Goal: Download file/media

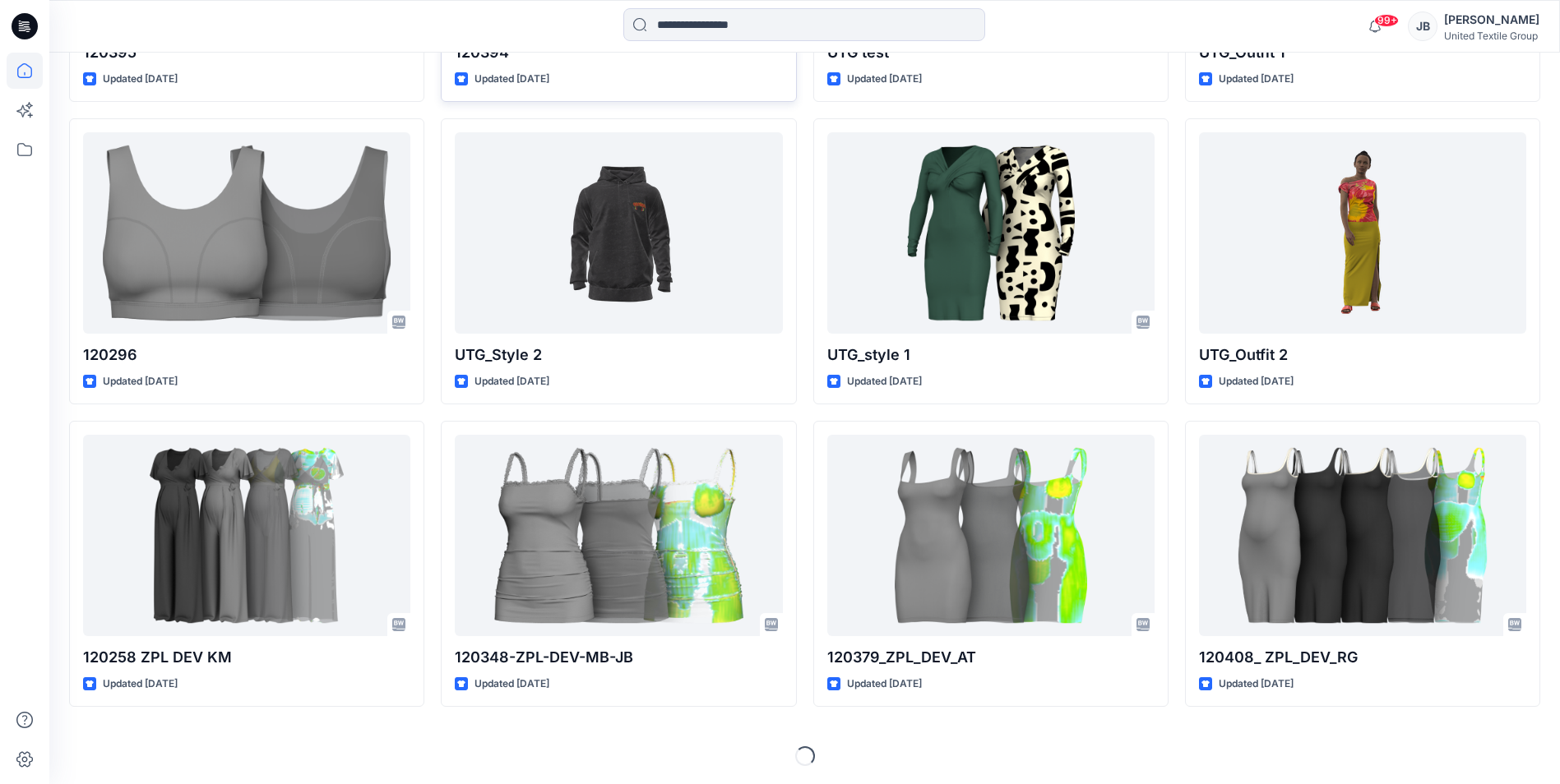
scroll to position [1661, 0]
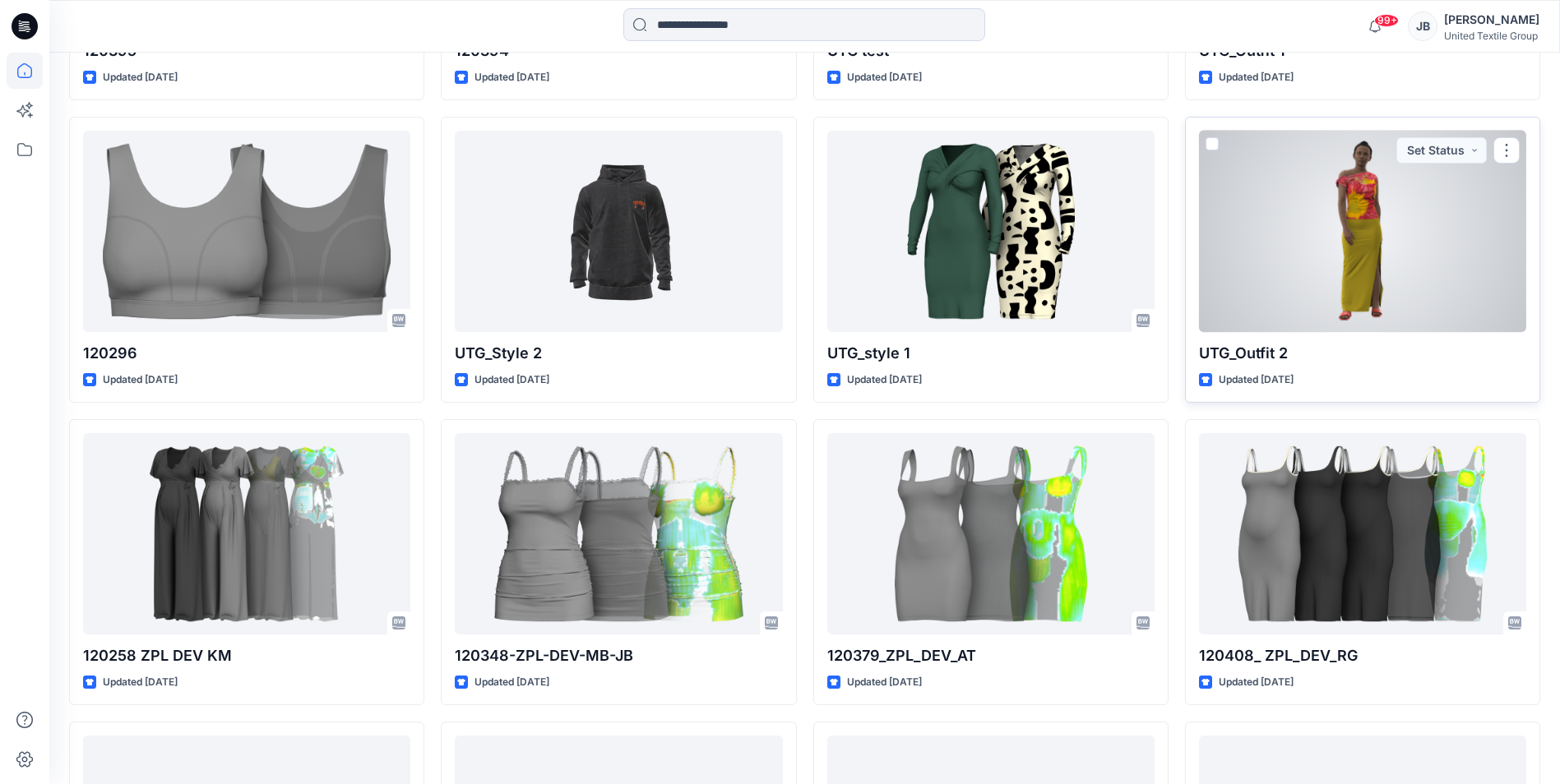
click at [1223, 240] on div at bounding box center [1361, 231] width 327 height 201
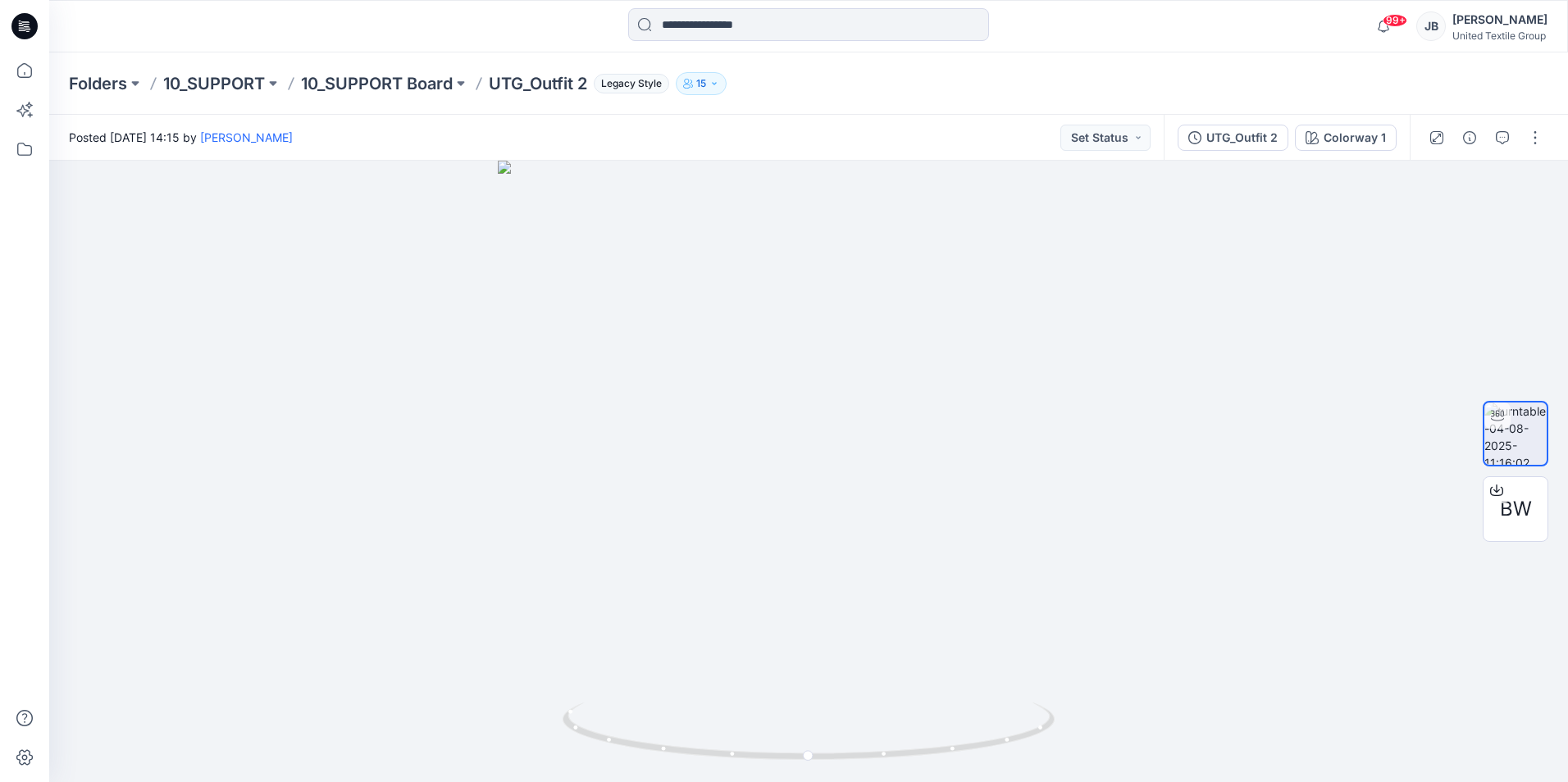
click at [29, 27] on icon at bounding box center [26, 26] width 6 height 1
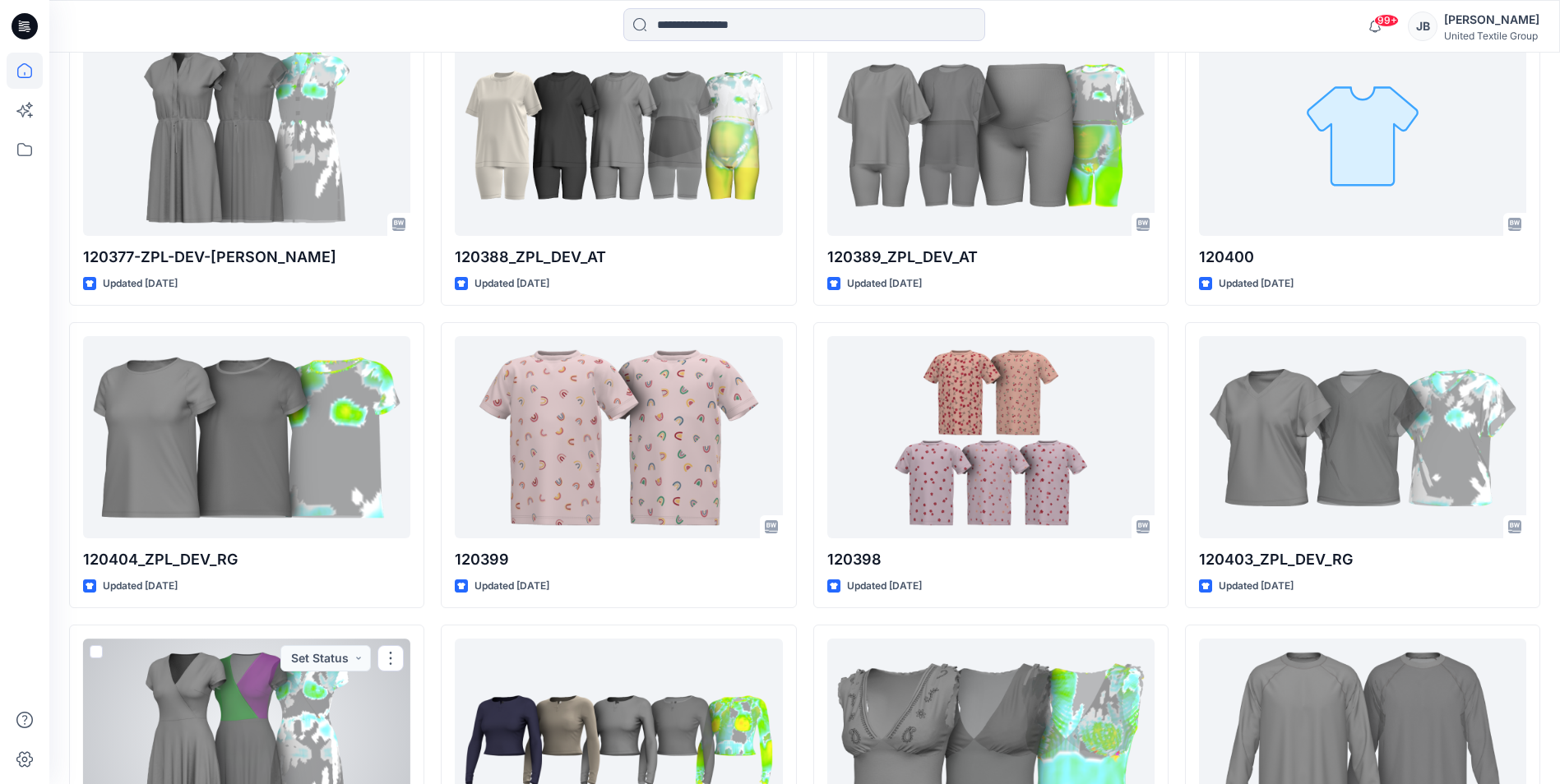
scroll to position [2650, 0]
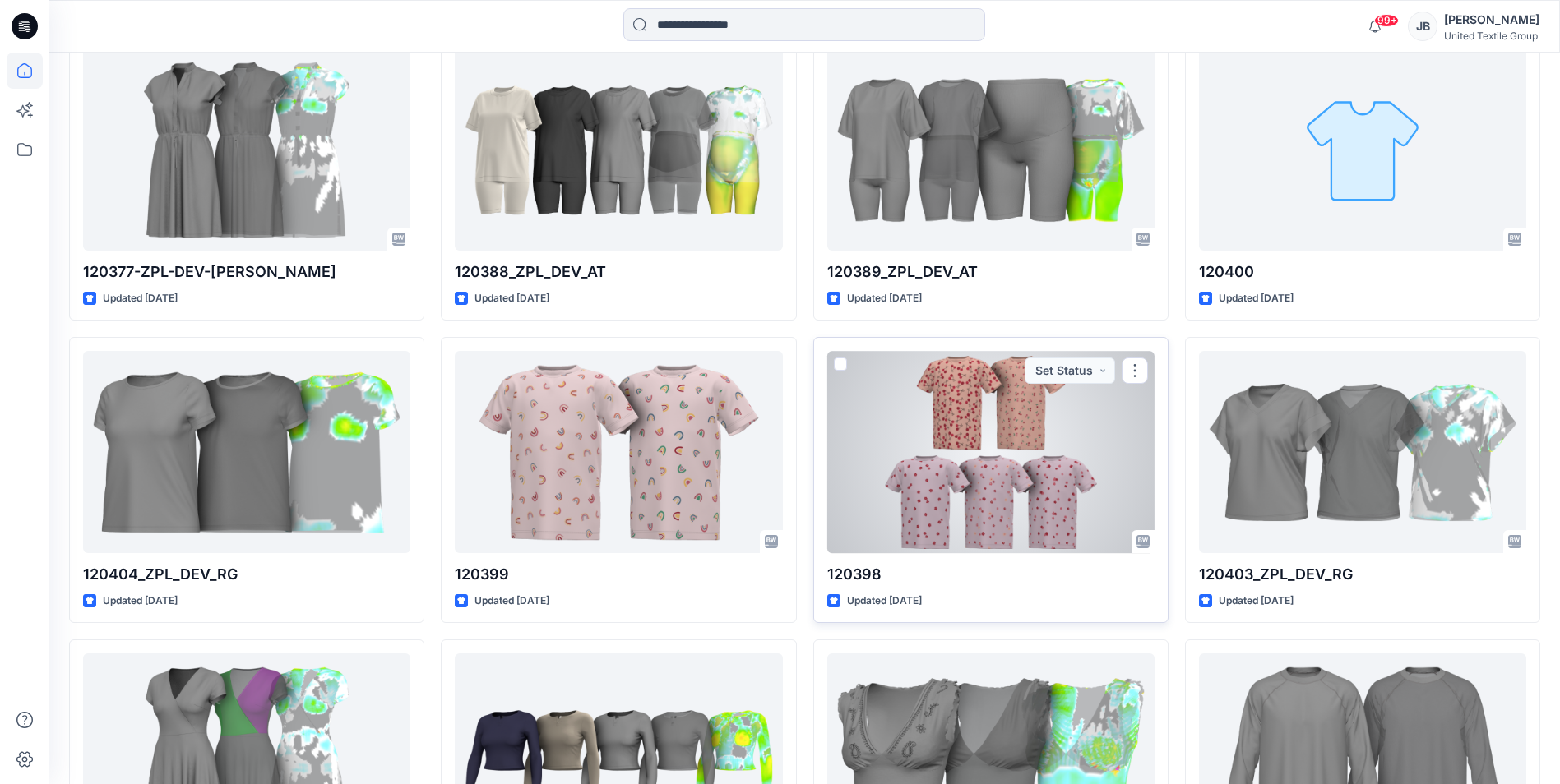
click at [899, 416] on div at bounding box center [990, 451] width 327 height 201
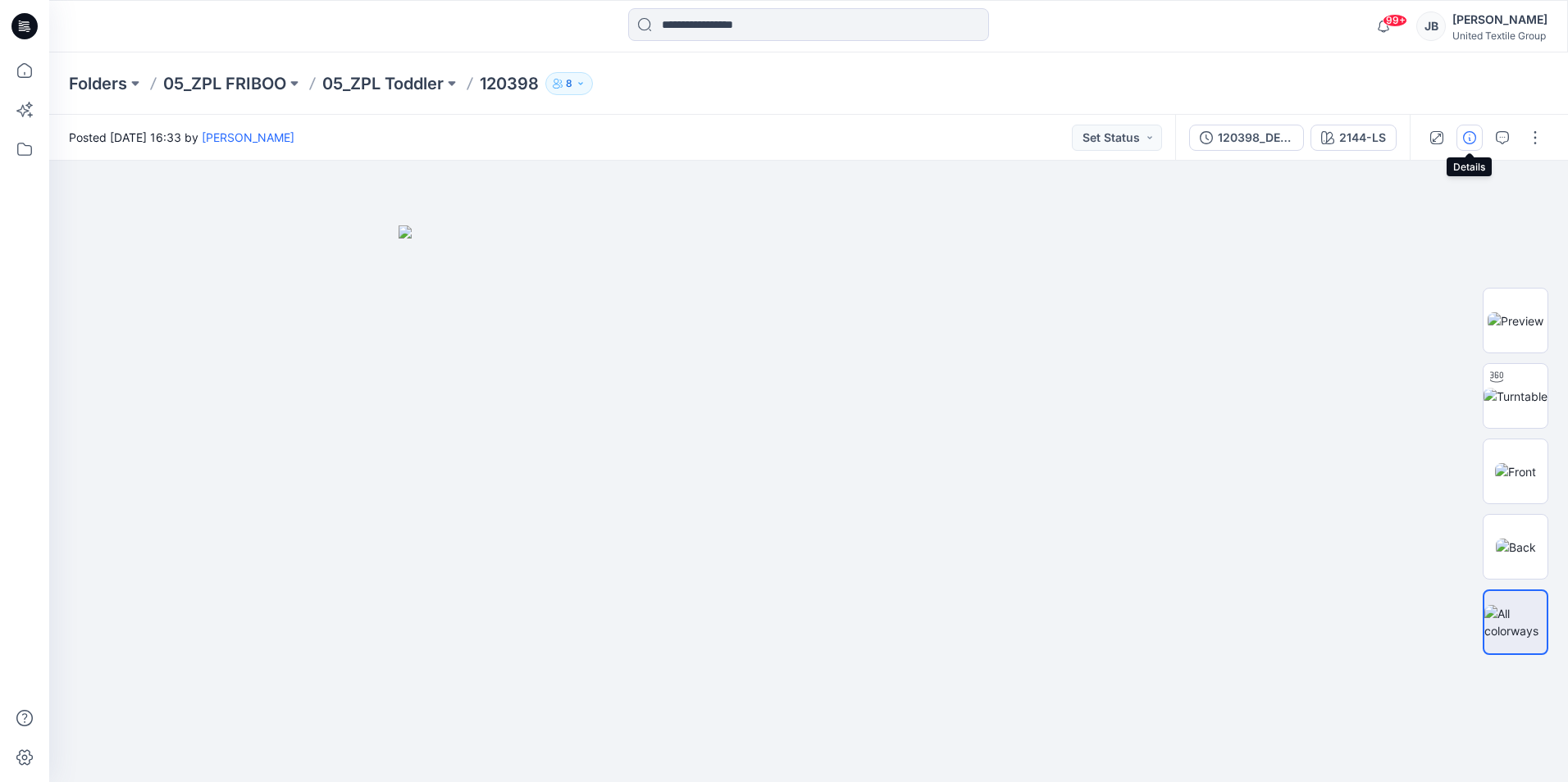
click at [1474, 134] on icon "button" at bounding box center [1470, 137] width 13 height 13
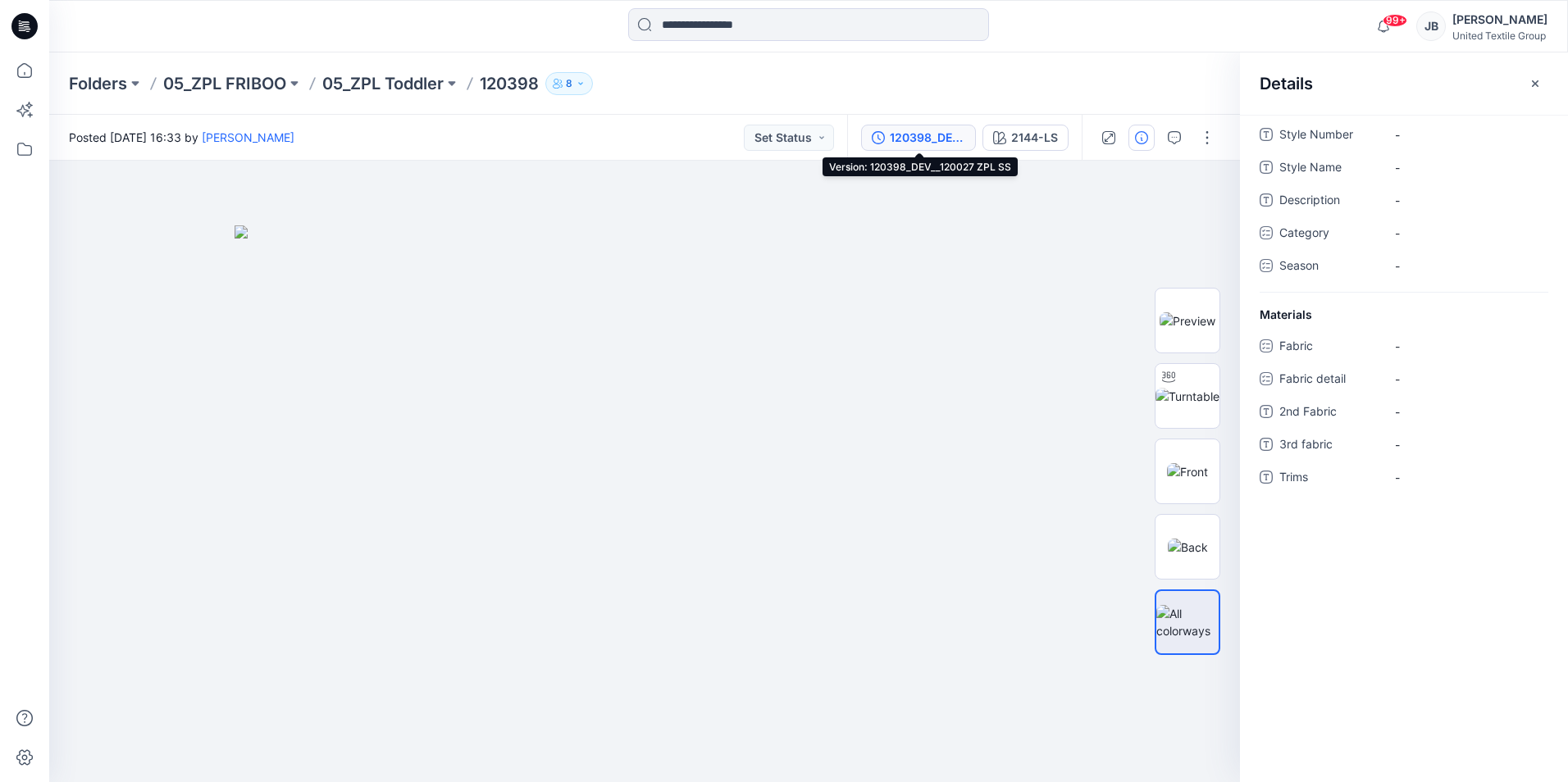
click at [895, 132] on div "120398_DEV__120027 ZPL SS" at bounding box center [928, 138] width 75 height 18
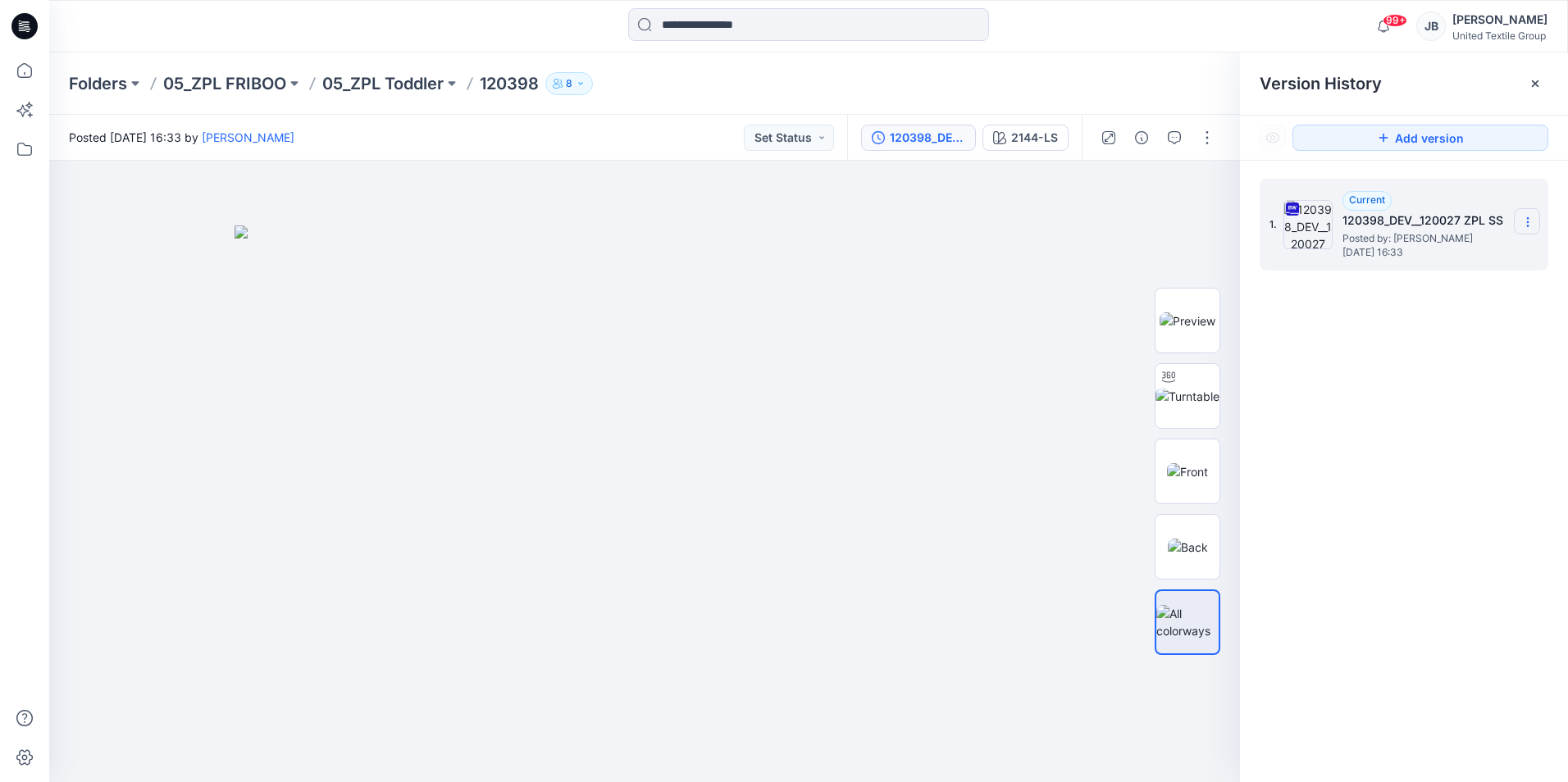
click at [1526, 213] on section at bounding box center [1527, 221] width 26 height 26
click at [1417, 249] on span "Download Source BW File" at bounding box center [1444, 254] width 137 height 20
